Goal: Navigation & Orientation: Find specific page/section

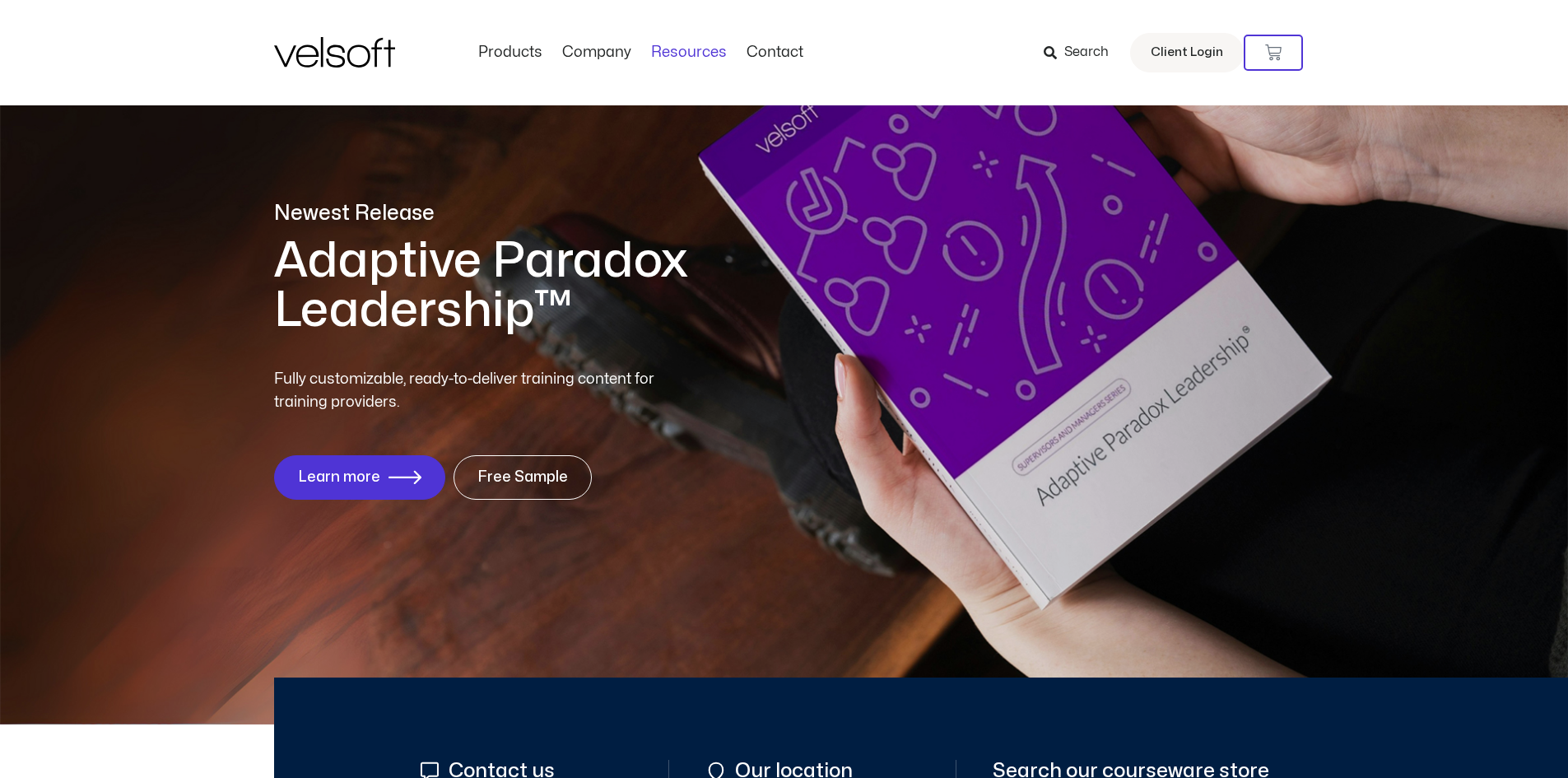
click at [695, 53] on link "Resources" at bounding box center [689, 53] width 96 height 18
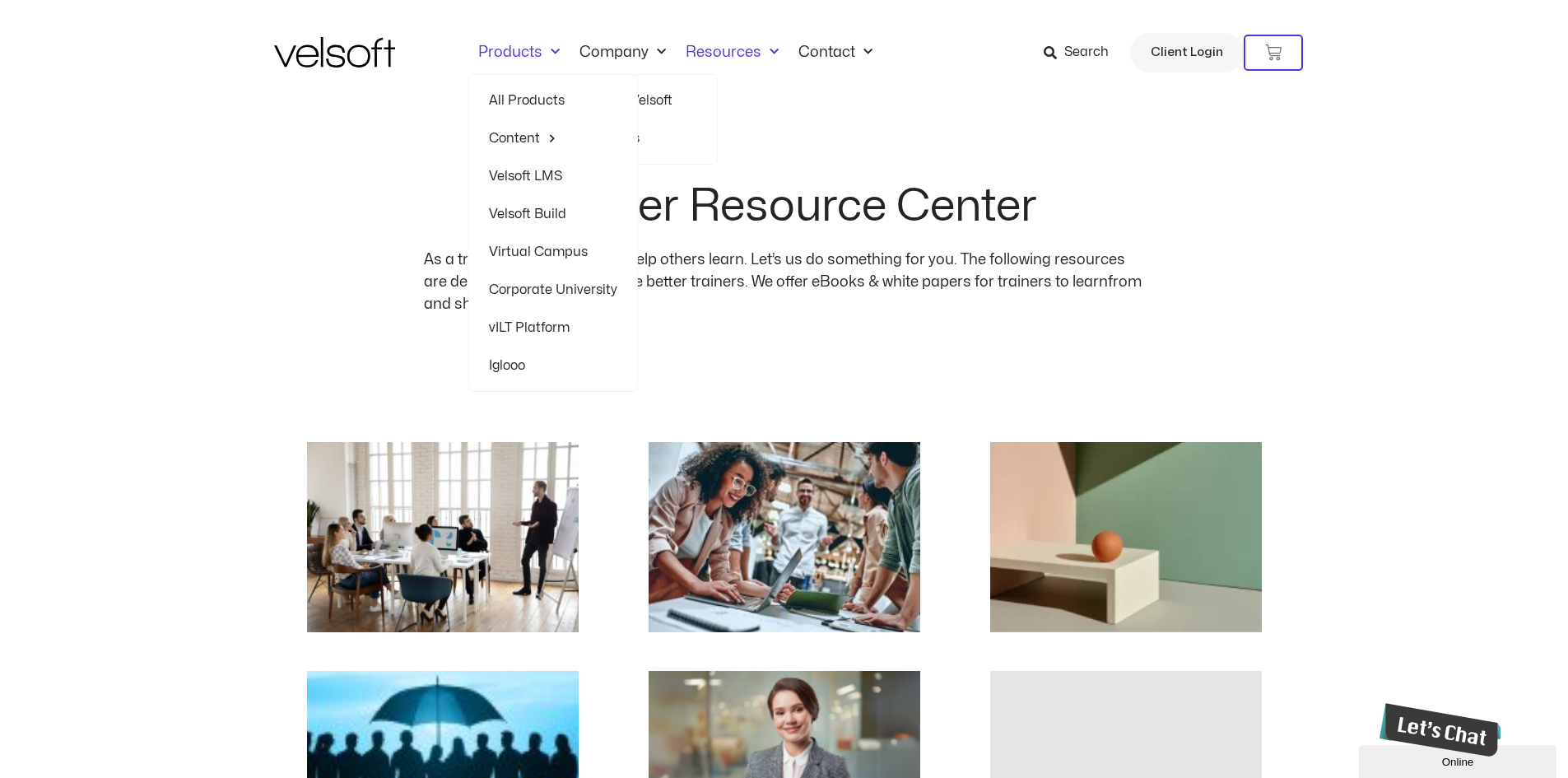
click at [547, 51] on span "Menu" at bounding box center [551, 52] width 17 height 27
